Goal: Task Accomplishment & Management: Use online tool/utility

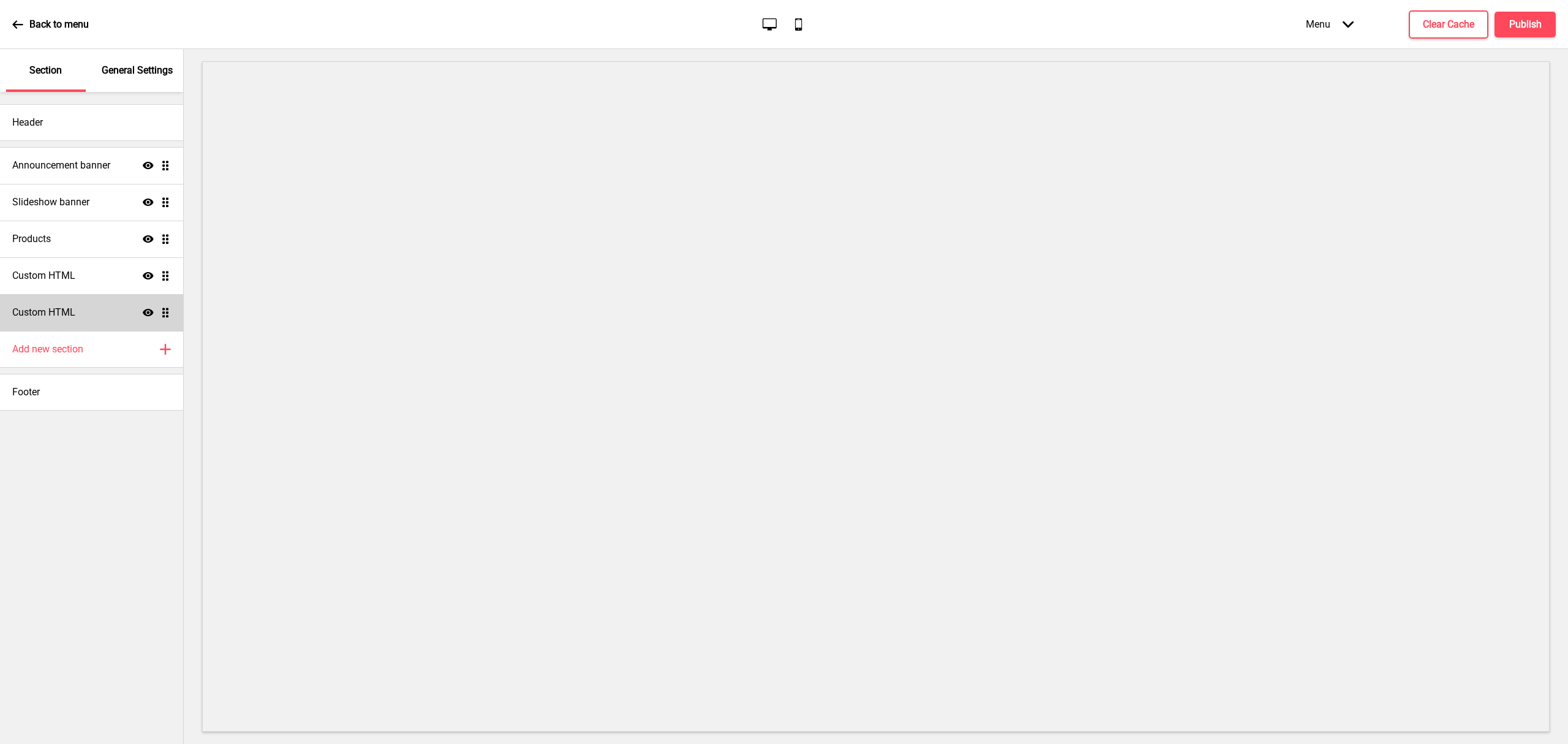
click at [72, 314] on h4 "Custom HTML" at bounding box center [44, 312] width 63 height 14
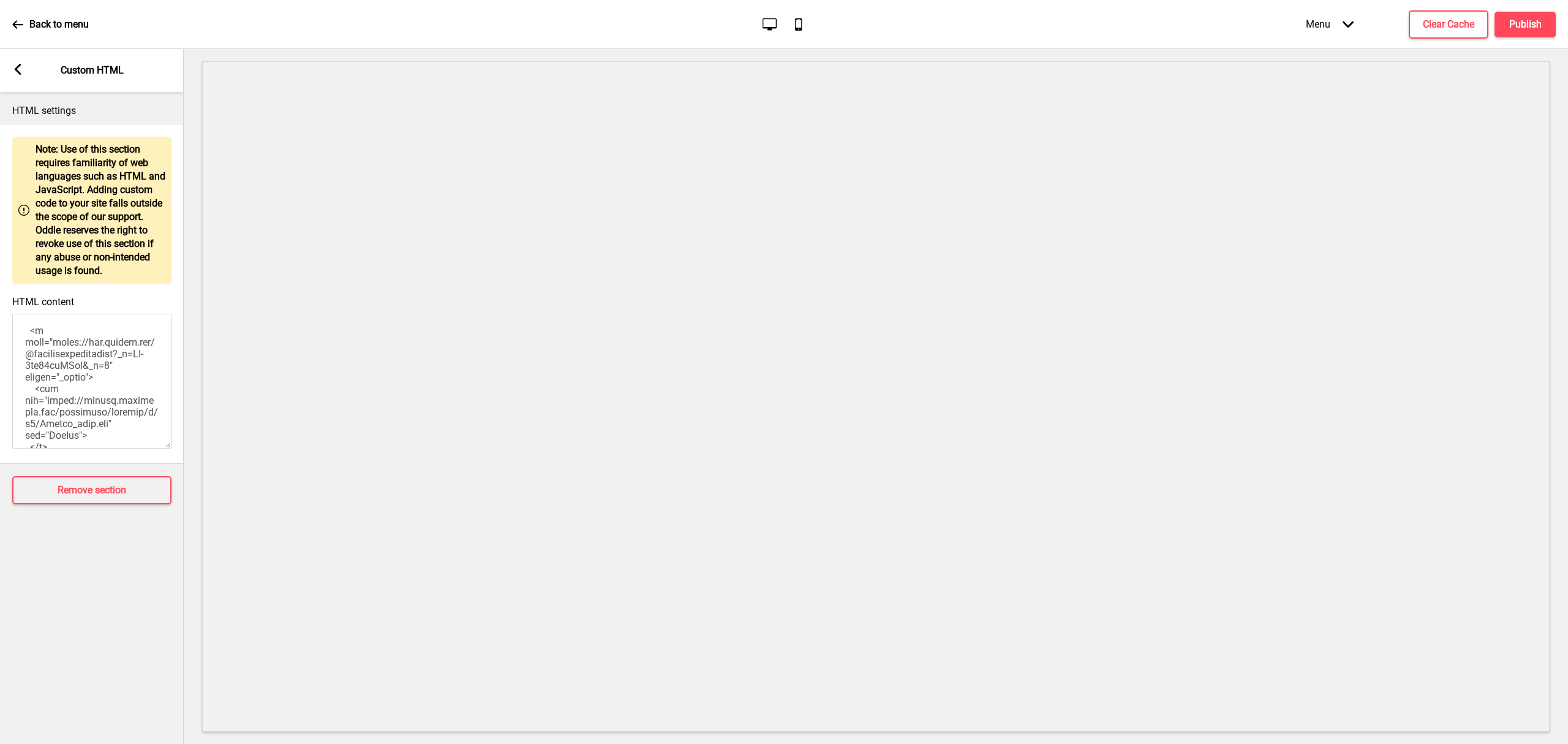
scroll to position [490, 0]
click at [27, 70] on div "Arrow left Custom HTML" at bounding box center [92, 70] width 184 height 43
click at [21, 70] on rect at bounding box center [18, 69] width 11 height 11
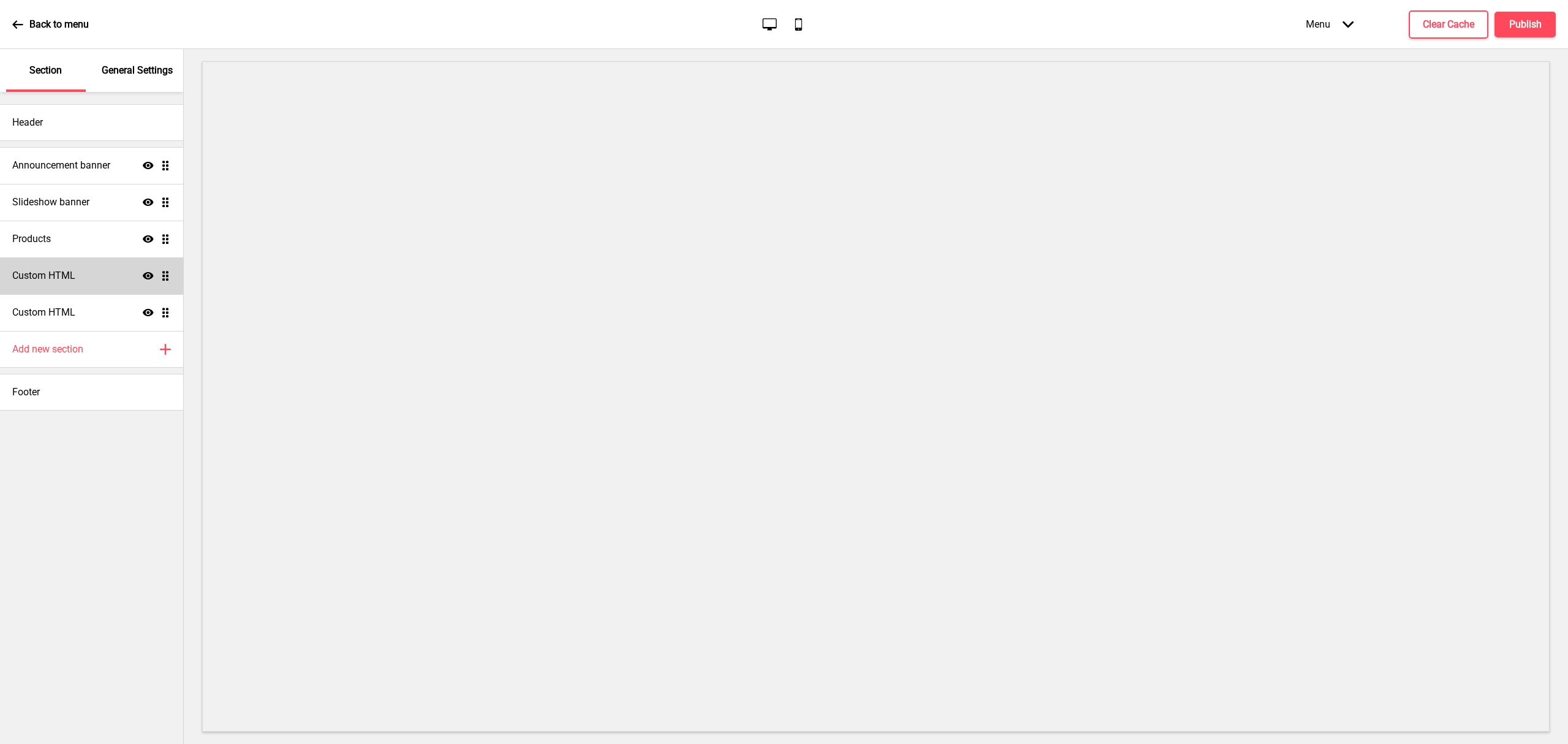
click at [84, 264] on div "Custom HTML Show Drag" at bounding box center [92, 275] width 183 height 37
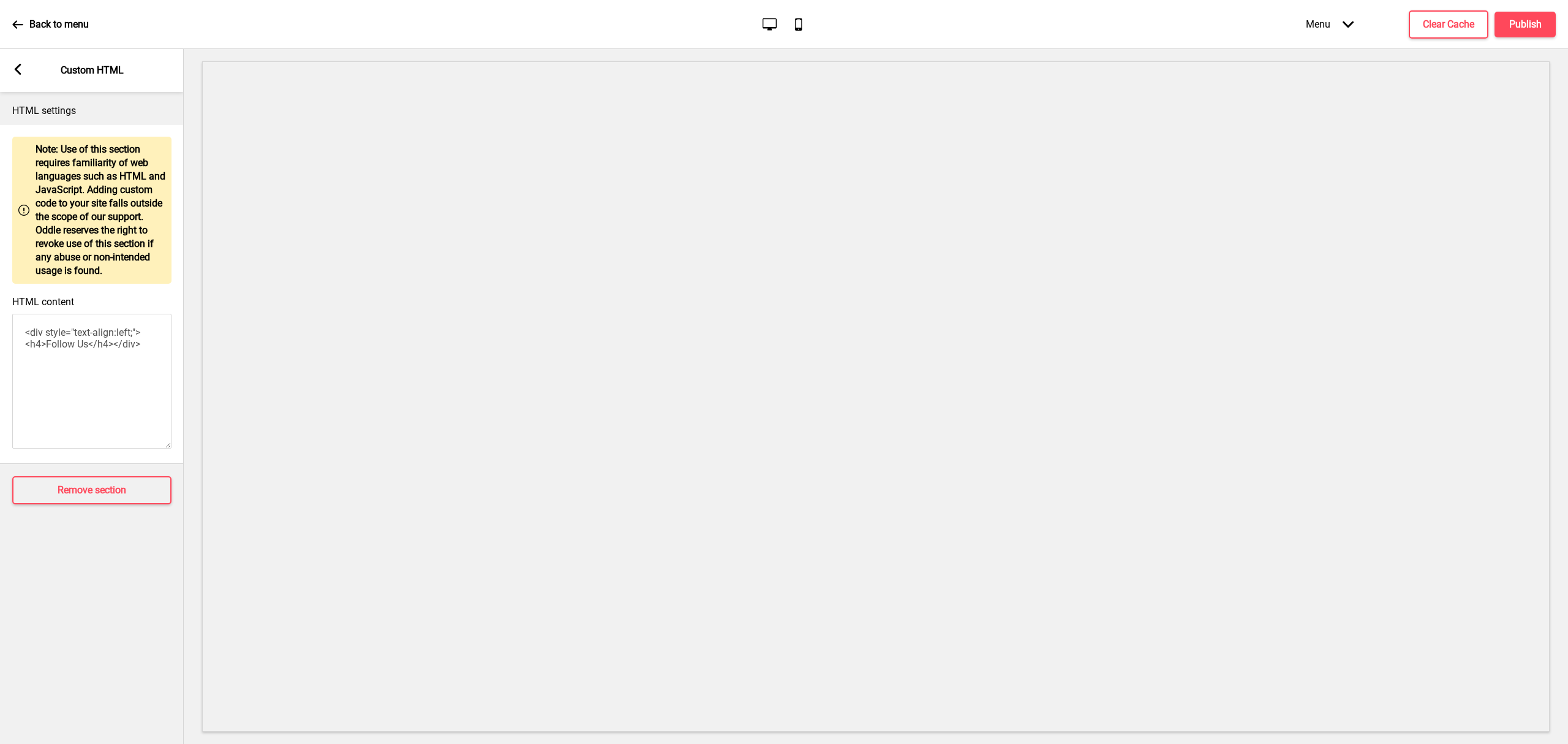
click at [20, 69] on rect at bounding box center [18, 69] width 11 height 11
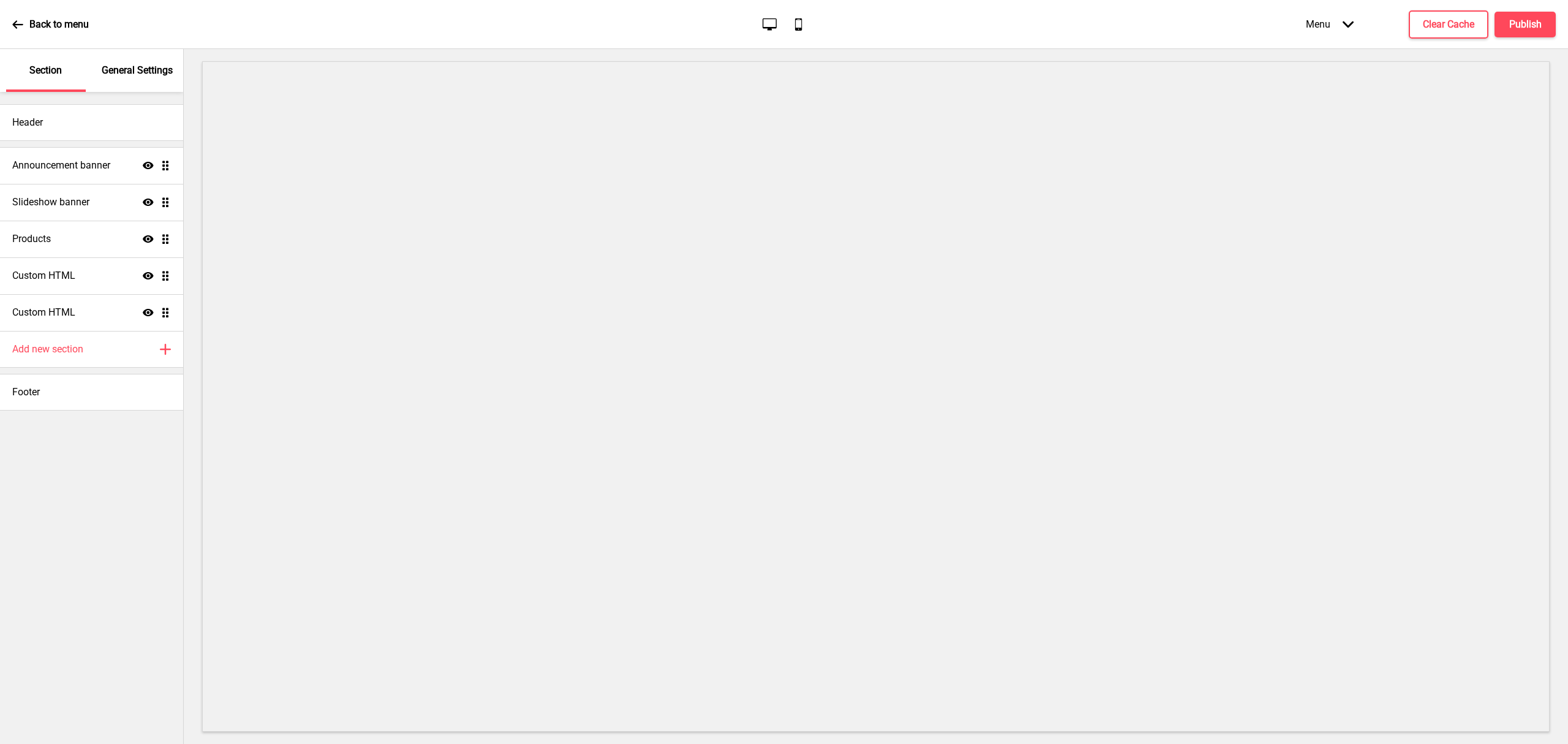
click at [43, 18] on p "Back to menu" at bounding box center [59, 24] width 60 height 14
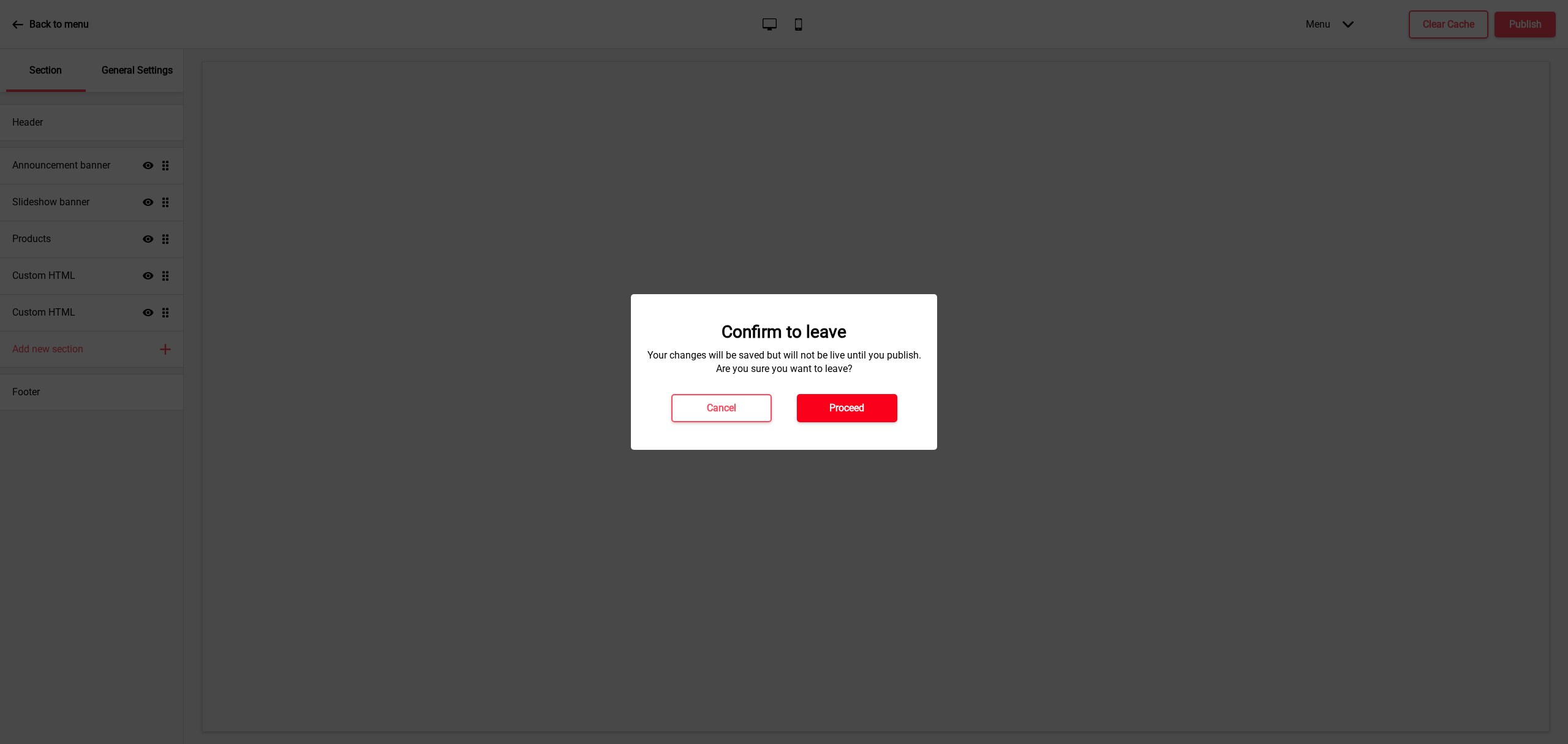
click at [846, 407] on h4 "Proceed" at bounding box center [847, 408] width 35 height 14
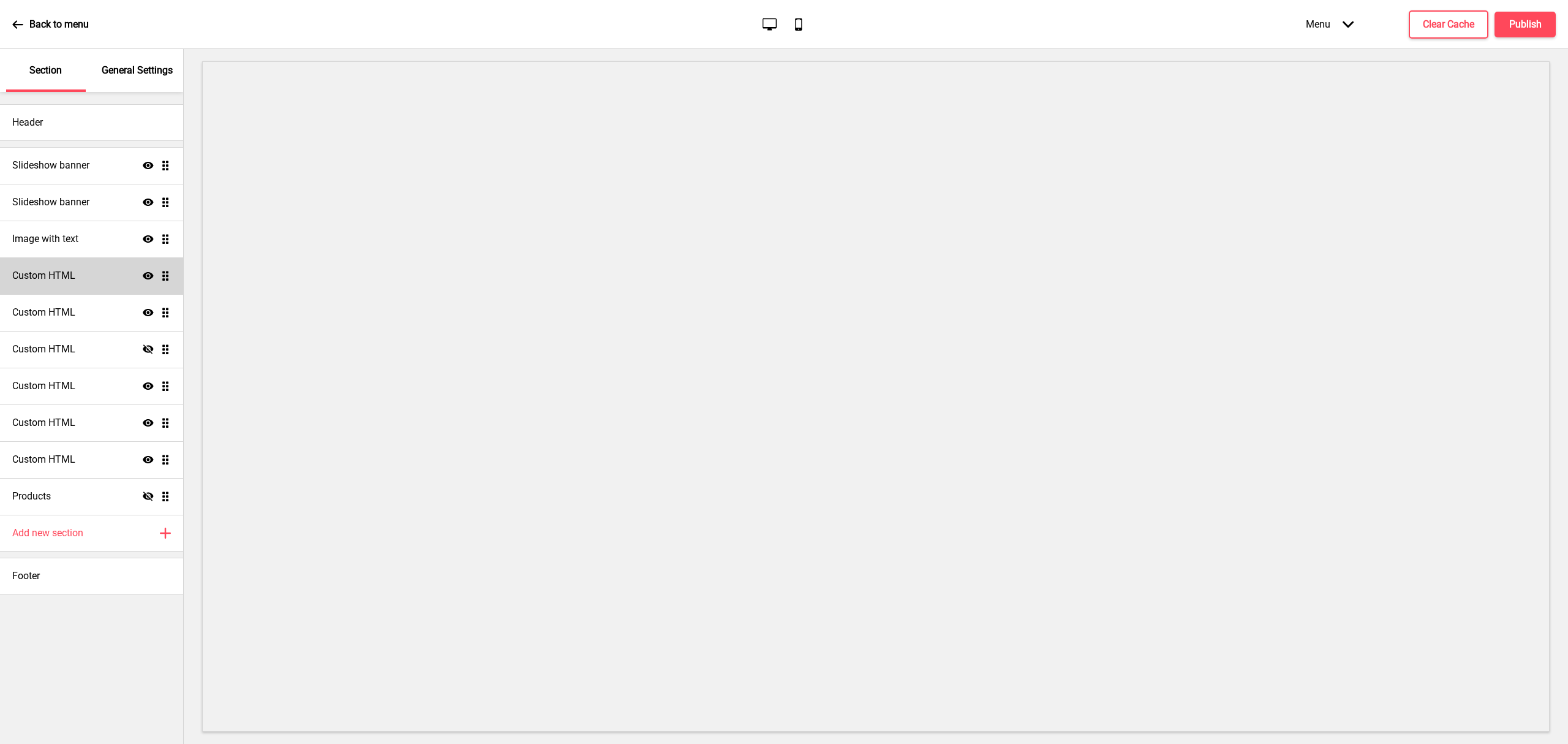
click at [80, 270] on div "Custom HTML Show Drag" at bounding box center [92, 275] width 183 height 37
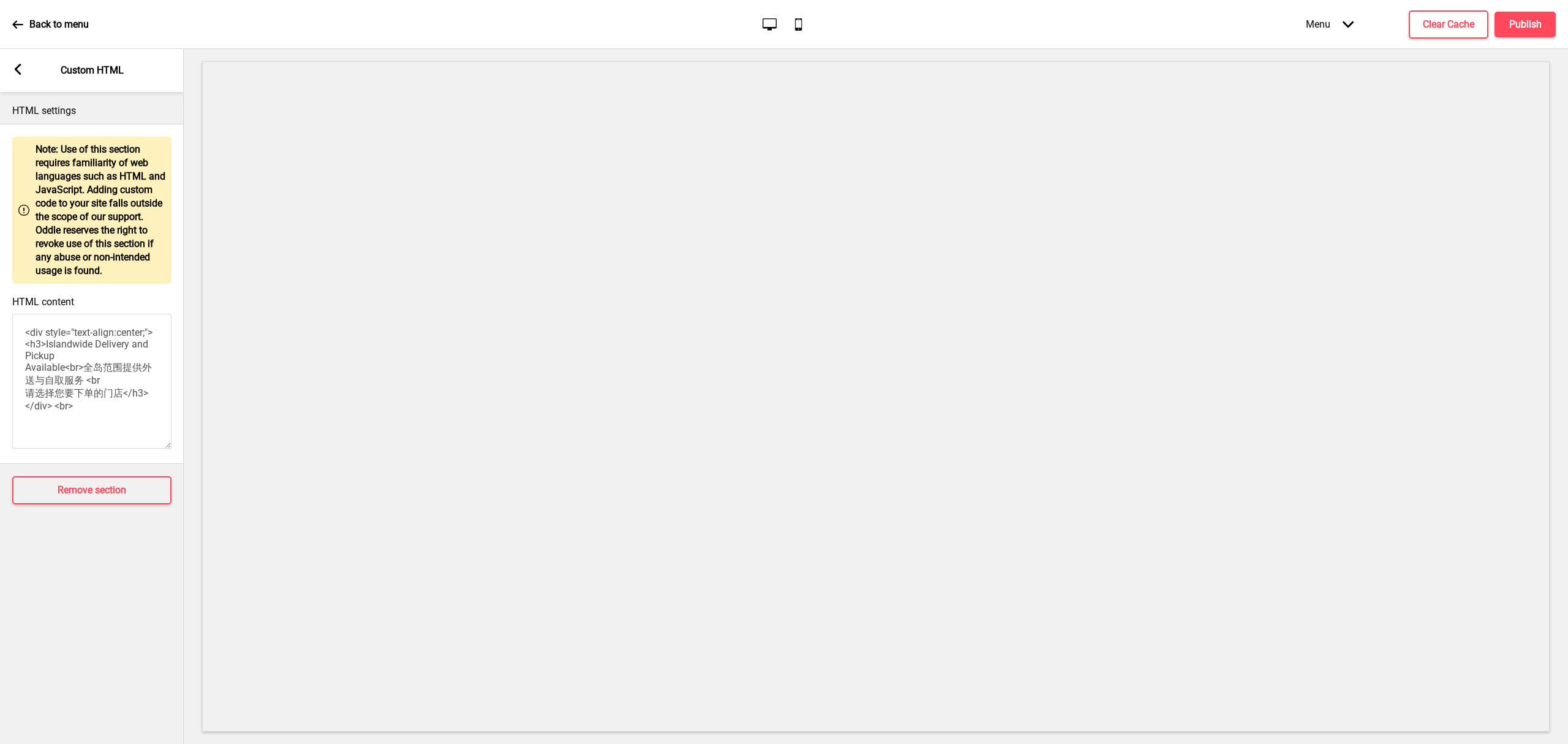
click at [23, 69] on rect at bounding box center [18, 69] width 11 height 11
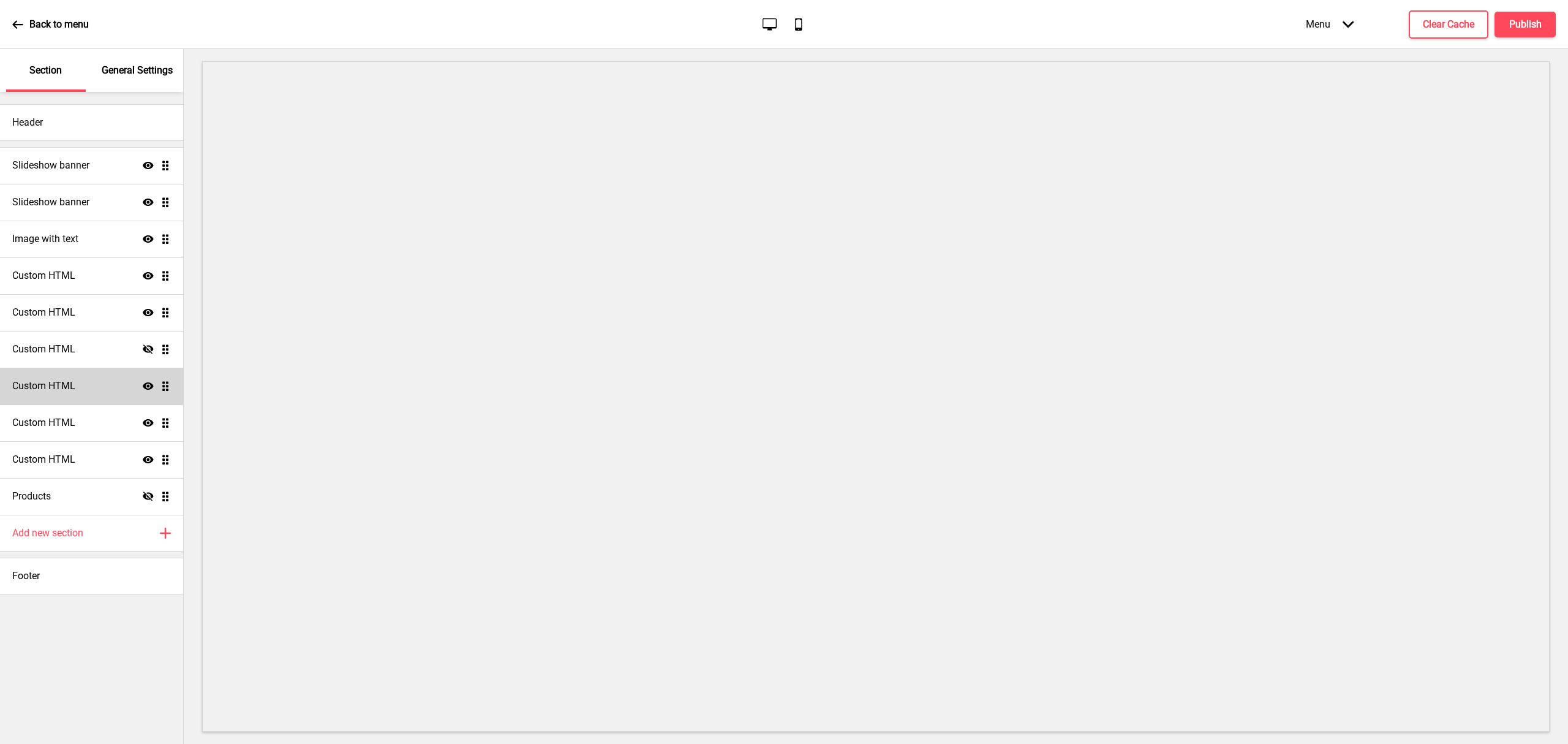
click at [74, 385] on h4 "Custom HTML" at bounding box center [44, 385] width 63 height 14
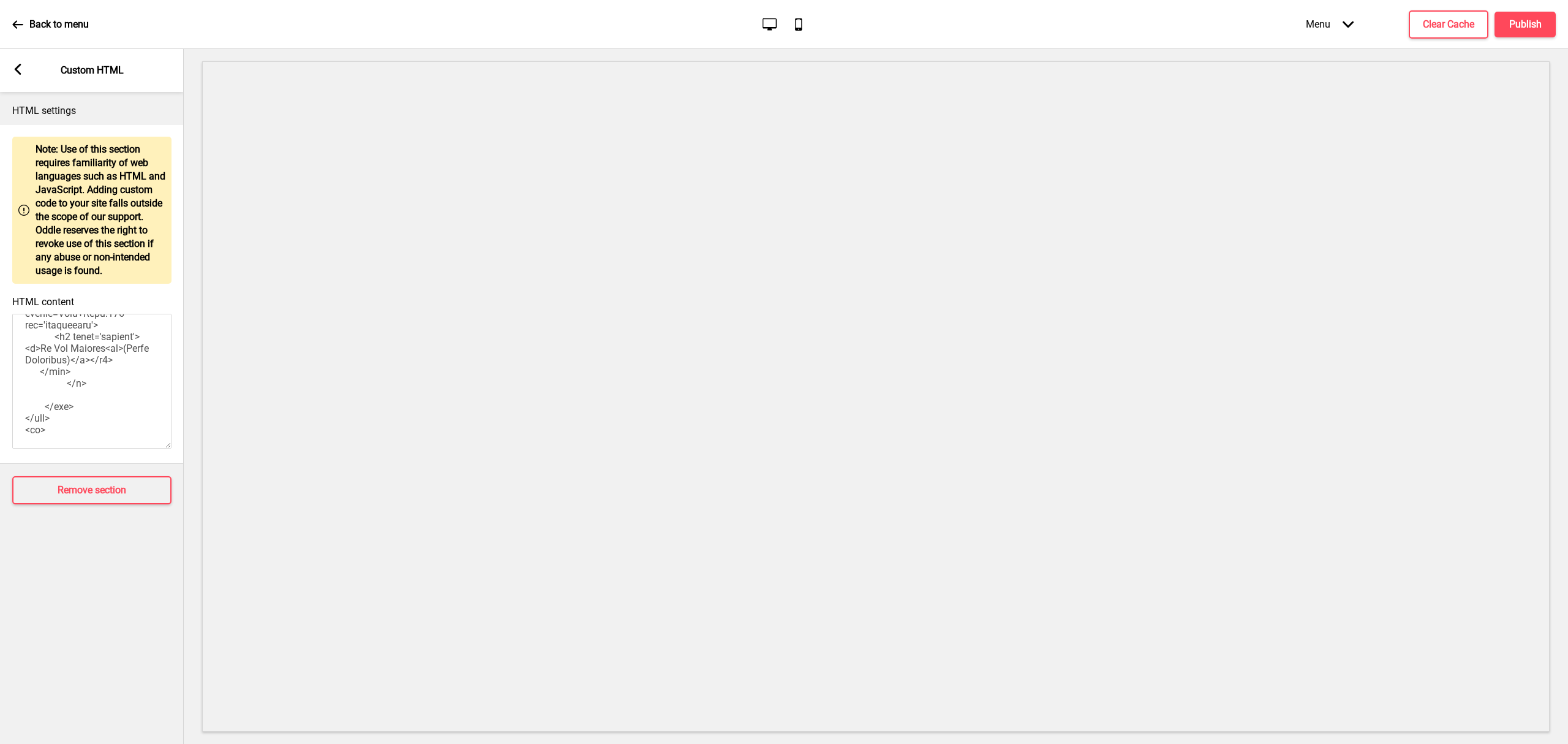
scroll to position [1737, 0]
drag, startPoint x: 41, startPoint y: 405, endPoint x: 91, endPoint y: 430, distance: 55.9
click at [91, 430] on textarea "HTML content" at bounding box center [92, 381] width 160 height 135
drag, startPoint x: 108, startPoint y: 394, endPoint x: 42, endPoint y: 408, distance: 67.5
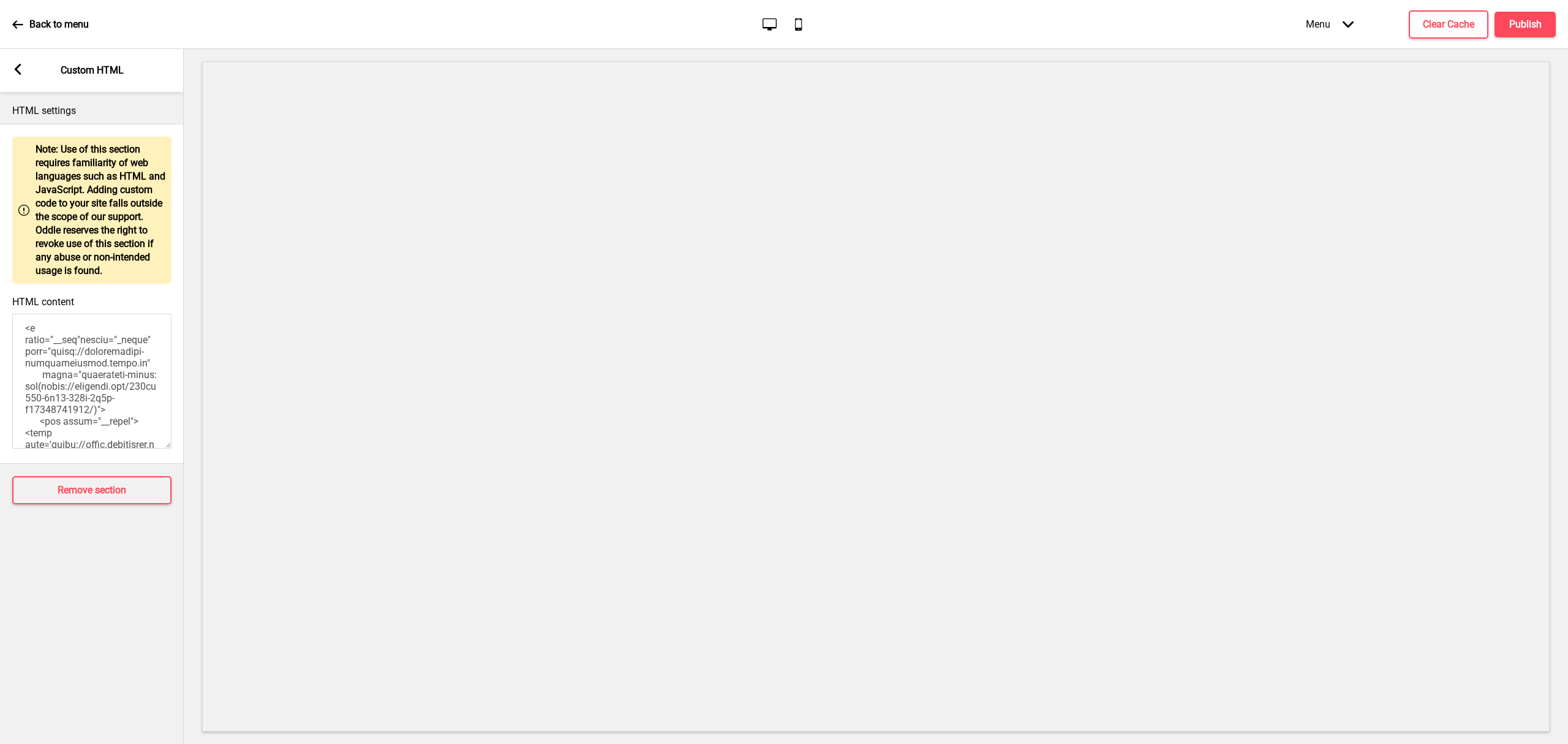
click at [42, 408] on textarea "HTML content" at bounding box center [92, 381] width 160 height 135
